Goal: Information Seeking & Learning: Learn about a topic

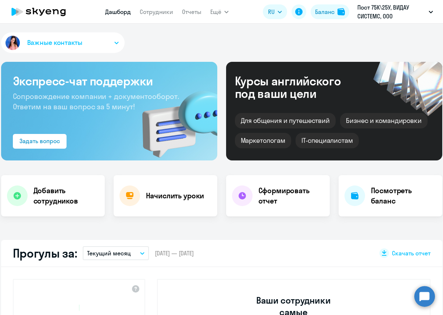
select select "30"
click at [152, 12] on link "Сотрудники" at bounding box center [156, 11] width 33 height 7
select select "30"
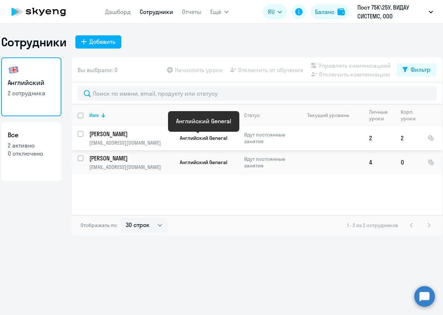
click at [201, 139] on span "Английский General" at bounding box center [203, 137] width 47 height 7
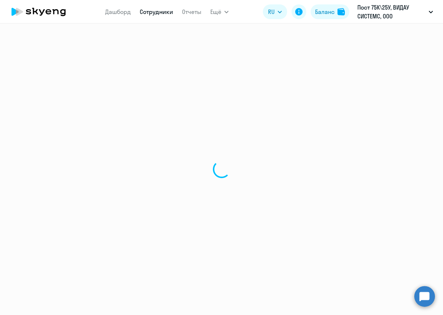
select select "english"
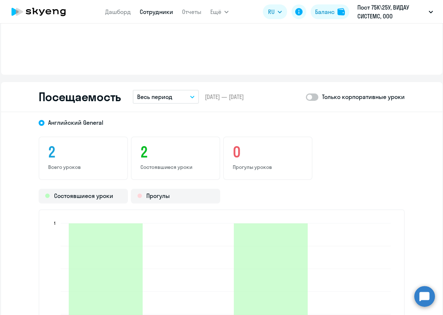
scroll to position [343, 0]
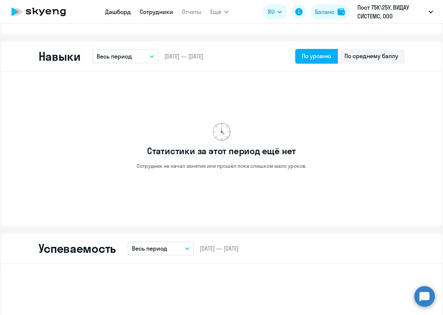
click at [116, 11] on link "Дашборд" at bounding box center [118, 11] width 26 height 7
select select "30"
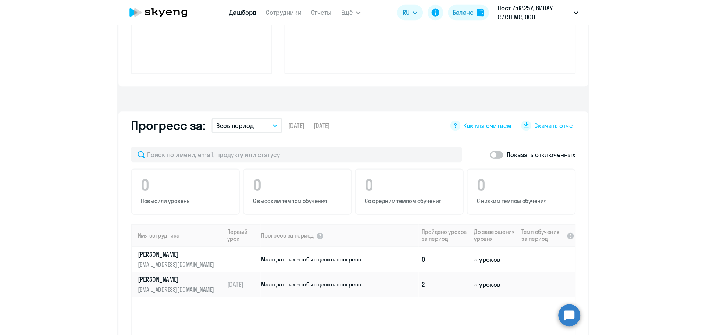
scroll to position [394, 0]
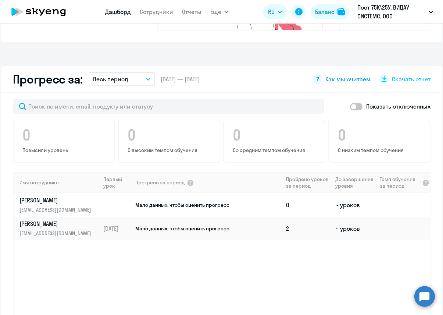
click at [348, 75] on span "Как мы считаем" at bounding box center [347, 79] width 45 height 8
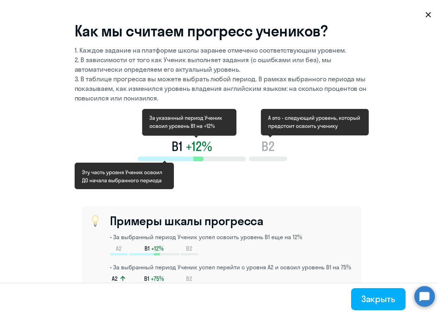
drag, startPoint x: 111, startPoint y: 49, endPoint x: 111, endPoint y: 54, distance: 4.8
click at [111, 54] on p "1. Каждое задание на платформе школы заранее отмечено соответствующим уровнем." at bounding box center [222, 51] width 294 height 10
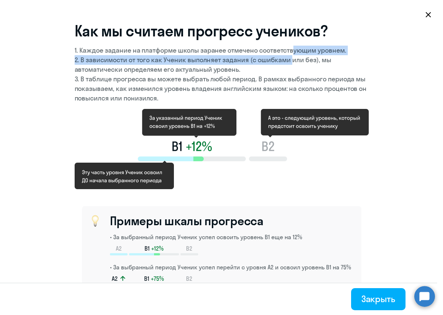
drag, startPoint x: 291, startPoint y: 50, endPoint x: 288, endPoint y: 62, distance: 12.1
click at [288, 62] on div "1. Каждое задание на платформе школы заранее отмечено соответствующим уровнем. …" at bounding box center [222, 74] width 294 height 57
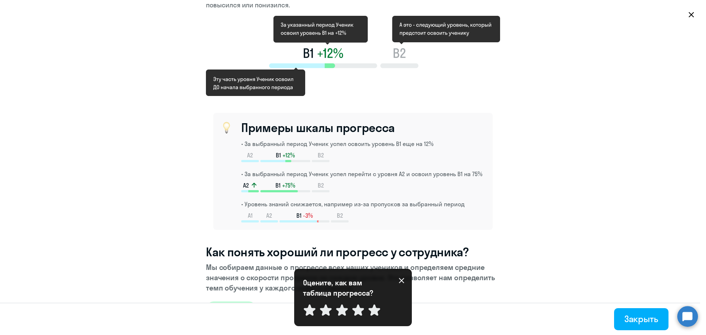
scroll to position [98, 0]
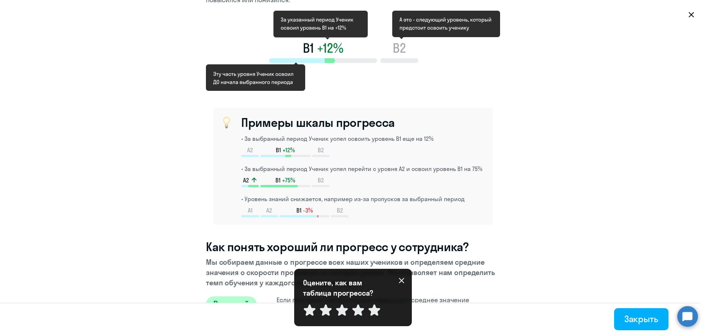
click at [401, 280] on icon at bounding box center [401, 280] width 5 height 5
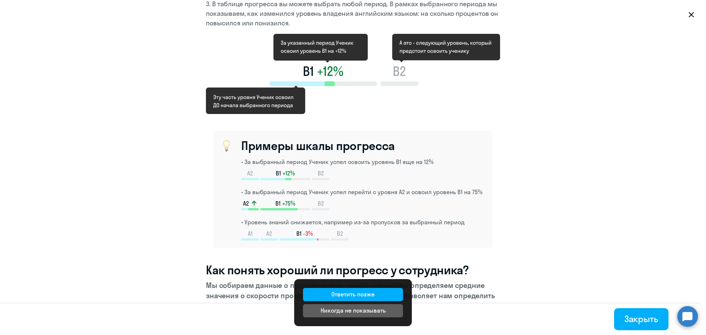
scroll to position [0, 0]
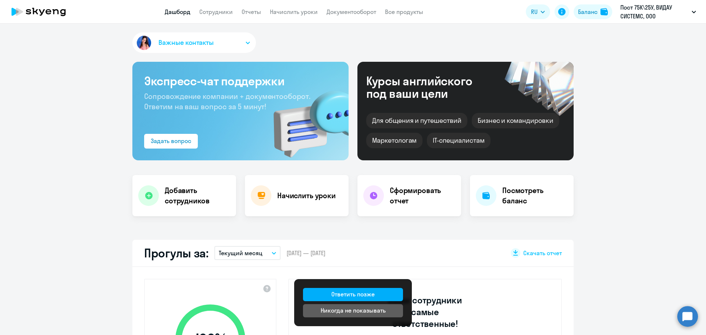
select select "english"
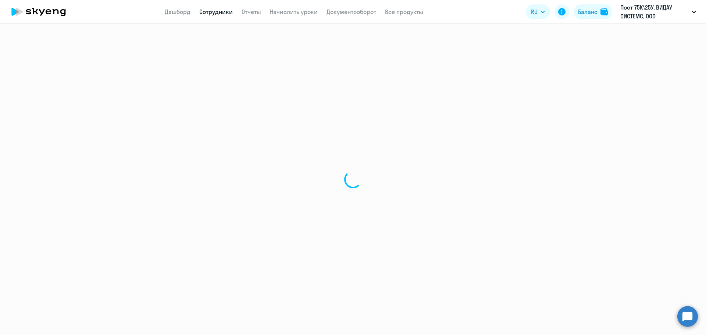
select select "30"
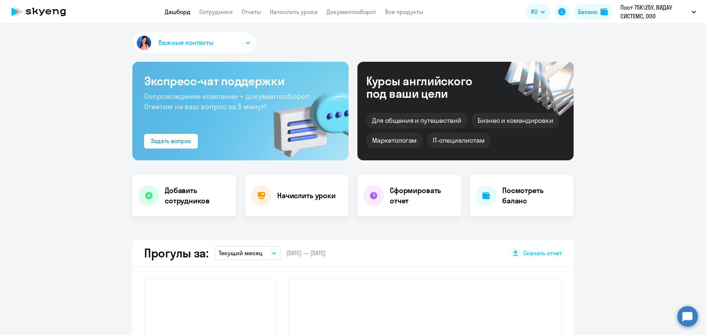
select select "30"
